Goal: Check status: Check status

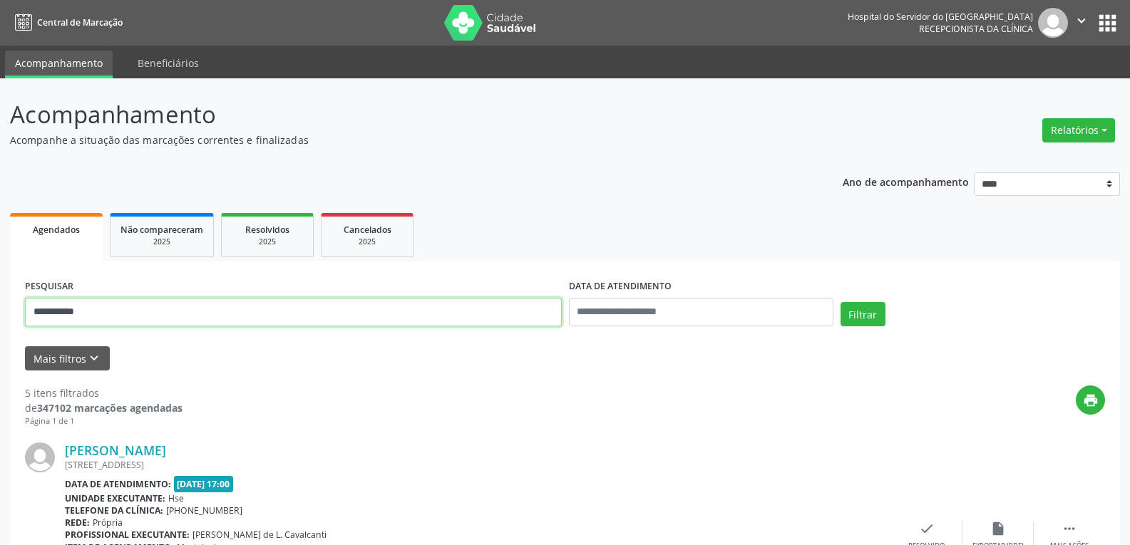
drag, startPoint x: 106, startPoint y: 312, endPoint x: 0, endPoint y: 299, distance: 106.4
click at [841, 302] on button "Filtrar" at bounding box center [863, 314] width 45 height 24
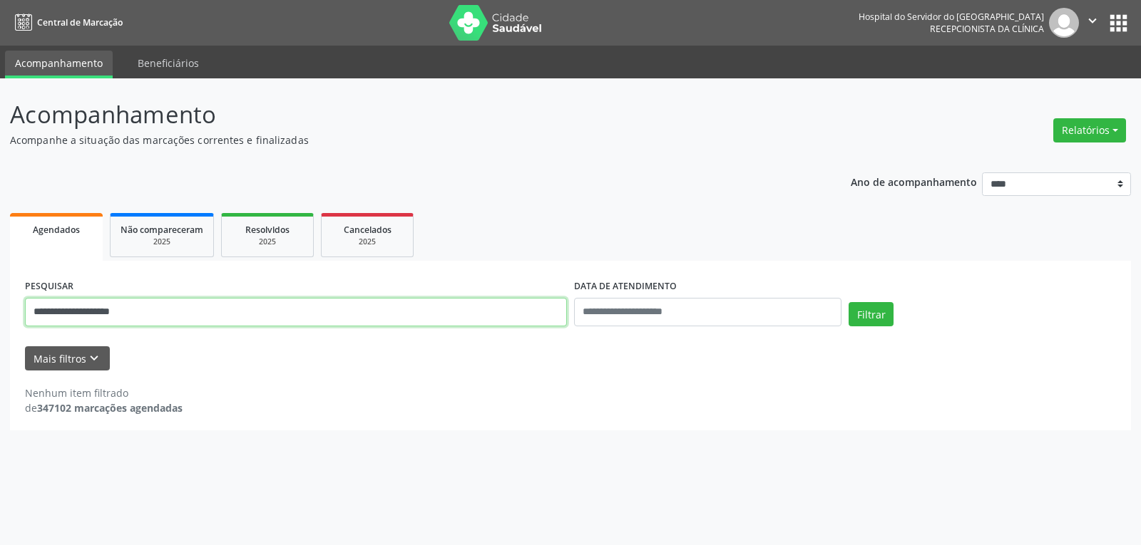
click at [39, 313] on input "**********" at bounding box center [296, 312] width 542 height 29
type input "**********"
click at [848, 302] on button "Filtrar" at bounding box center [870, 314] width 45 height 24
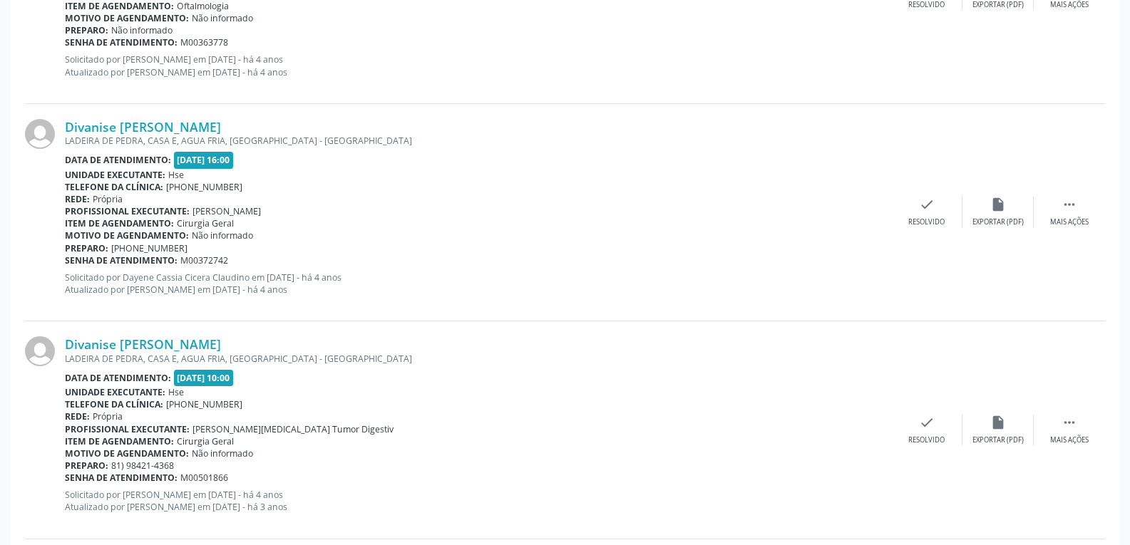
scroll to position [1154, 0]
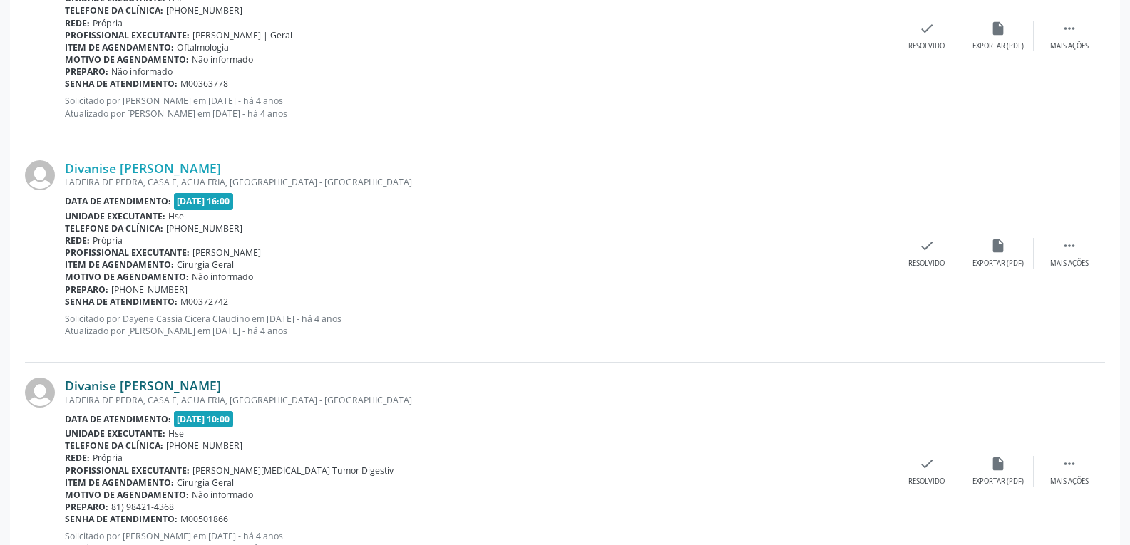
click at [132, 382] on link "Divanise [PERSON_NAME]" at bounding box center [143, 386] width 156 height 16
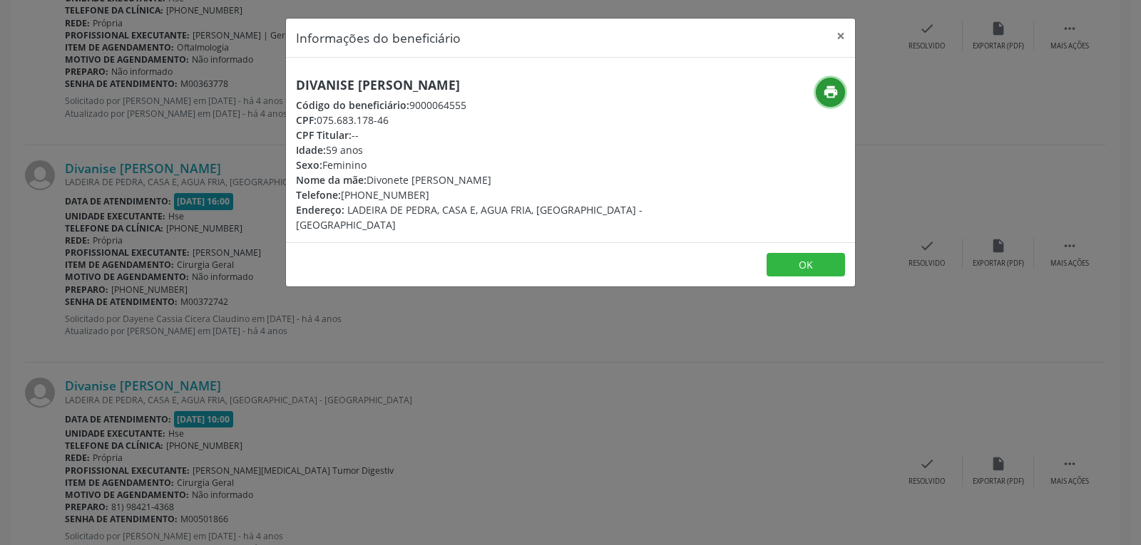
click at [828, 103] on button "print" at bounding box center [830, 92] width 29 height 29
drag, startPoint x: 317, startPoint y: 118, endPoint x: 405, endPoint y: 122, distance: 88.5
click at [405, 122] on div "CPF: 075.683.178-46" at bounding box center [475, 120] width 359 height 15
copy div "075.683.178-46"
drag, startPoint x: 362, startPoint y: 194, endPoint x: 446, endPoint y: 191, distance: 83.5
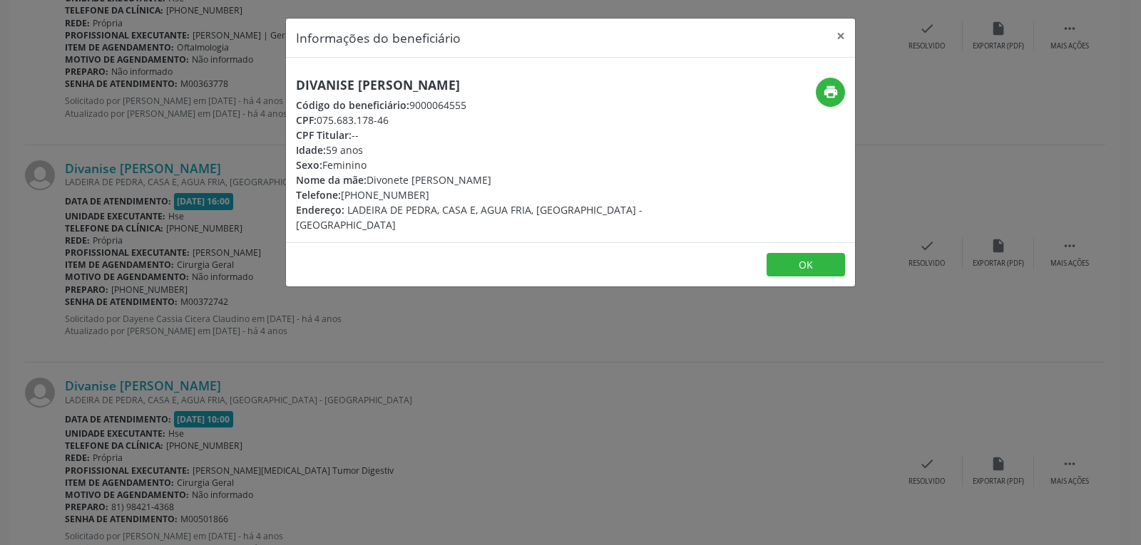
click at [446, 191] on div "Telefone: [PHONE_NUMBER]" at bounding box center [475, 195] width 359 height 15
copy div "99468-8192"
click at [838, 34] on button "×" at bounding box center [840, 36] width 29 height 35
